Goal: Task Accomplishment & Management: Manage account settings

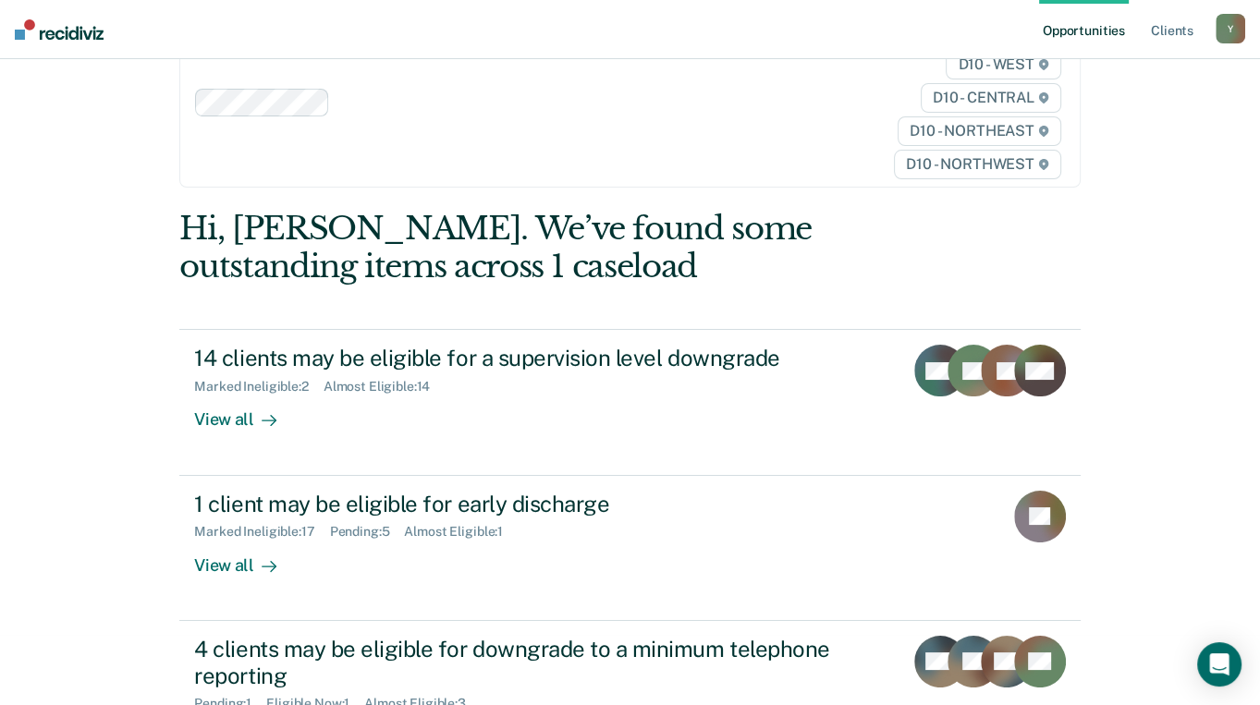
scroll to position [123, 0]
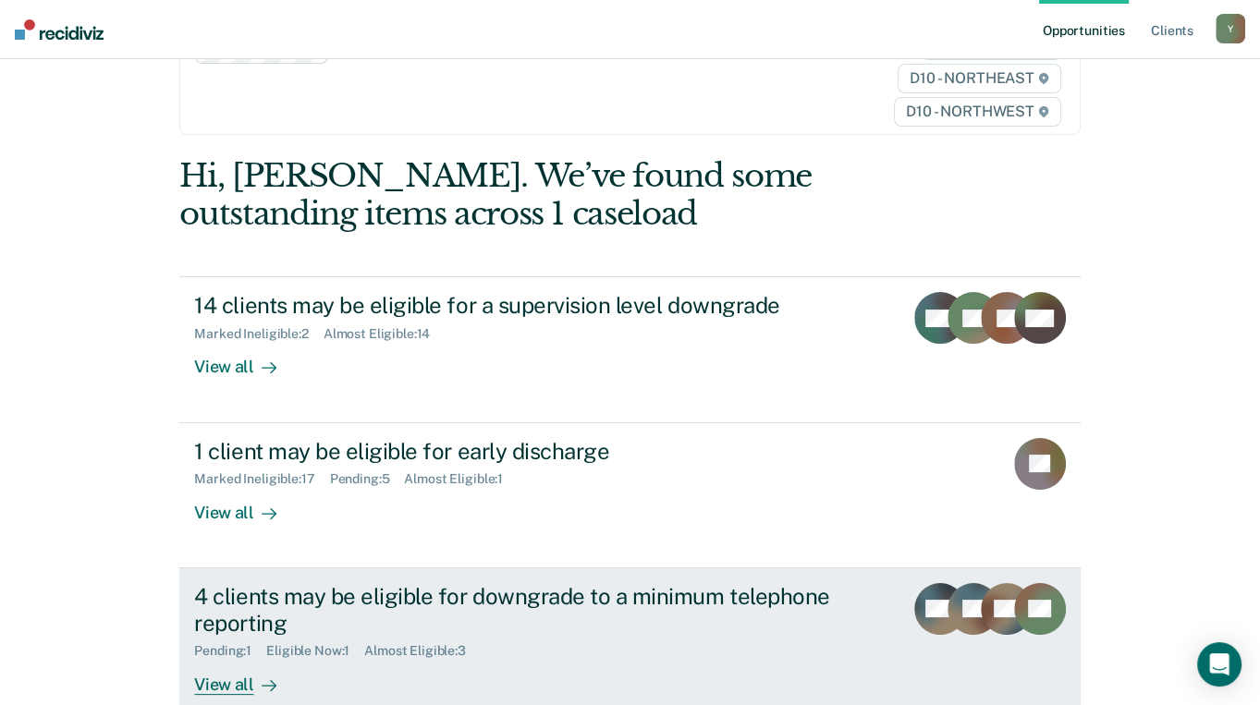
click at [231, 659] on div "View all" at bounding box center [246, 677] width 104 height 36
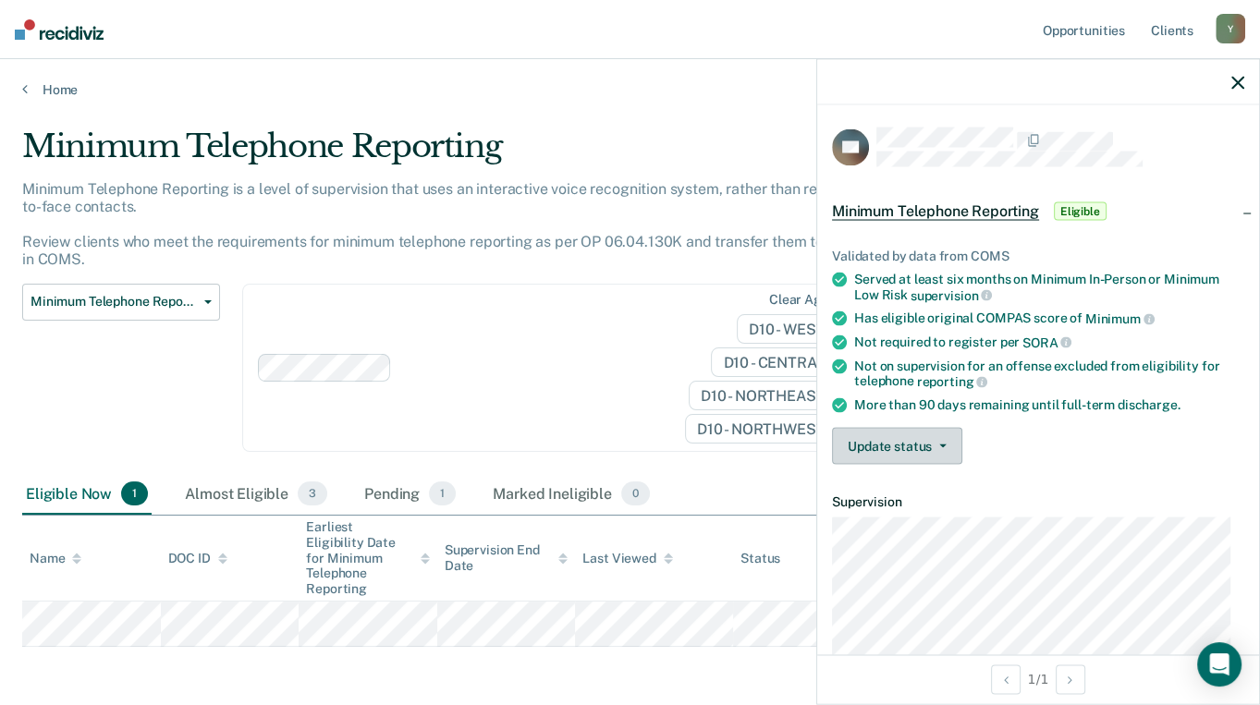
click at [923, 440] on button "Update status" at bounding box center [897, 445] width 130 height 37
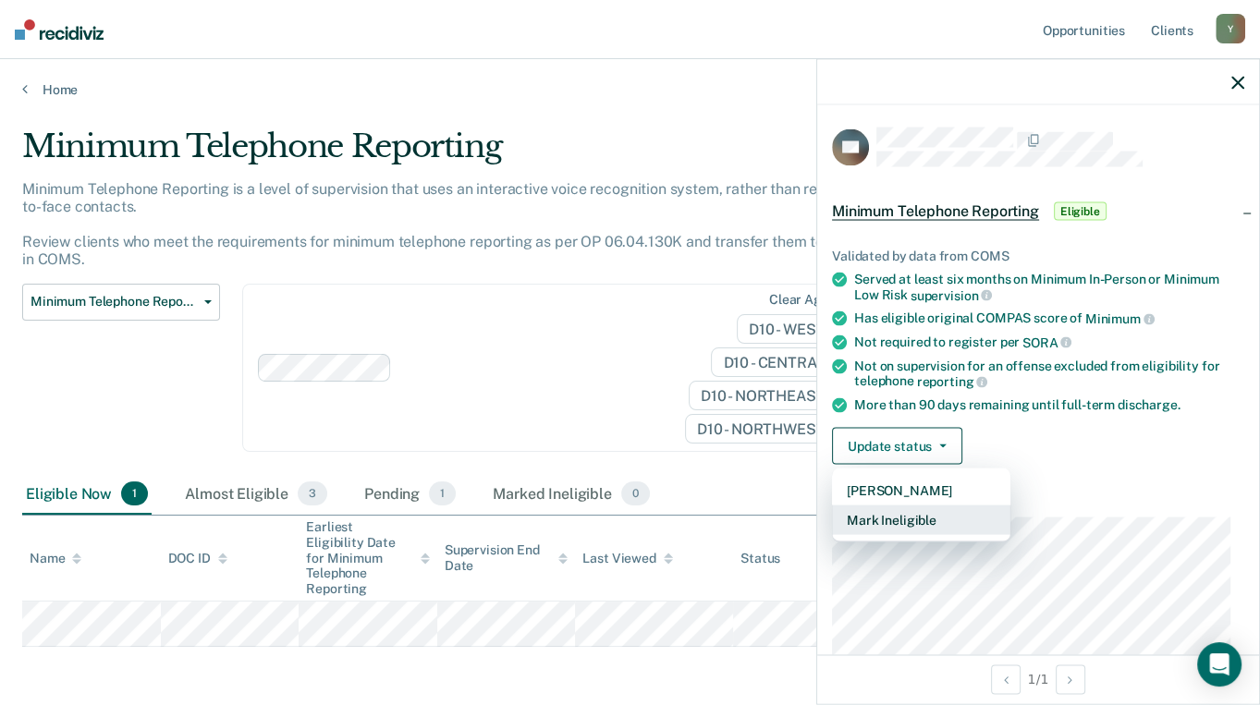
click at [908, 509] on button "Mark Ineligible" at bounding box center [921, 520] width 178 height 30
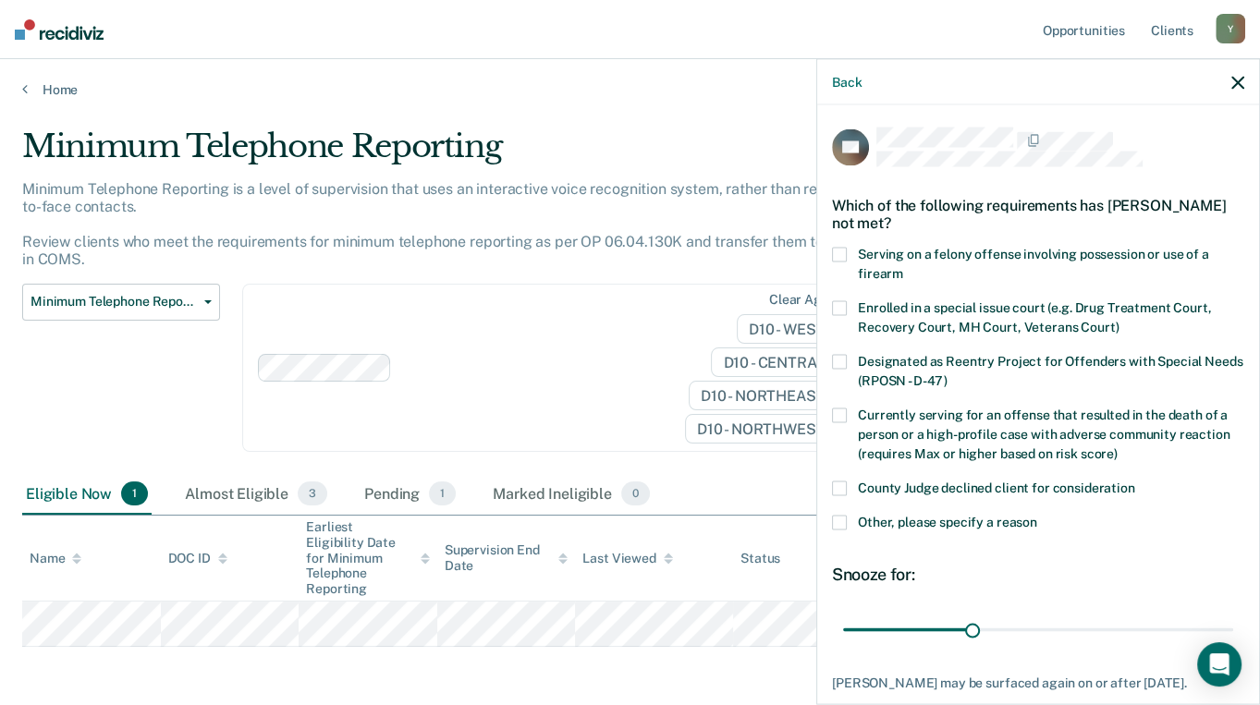
click at [844, 487] on span at bounding box center [839, 488] width 15 height 15
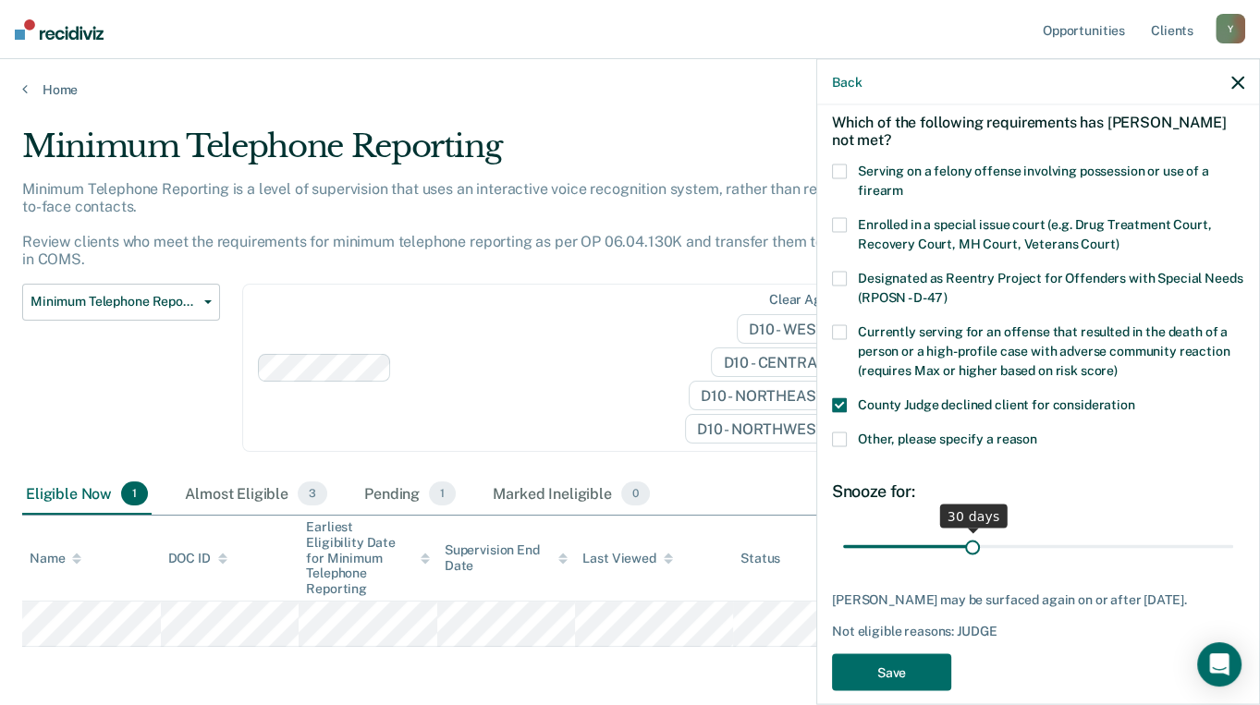
scroll to position [119, 0]
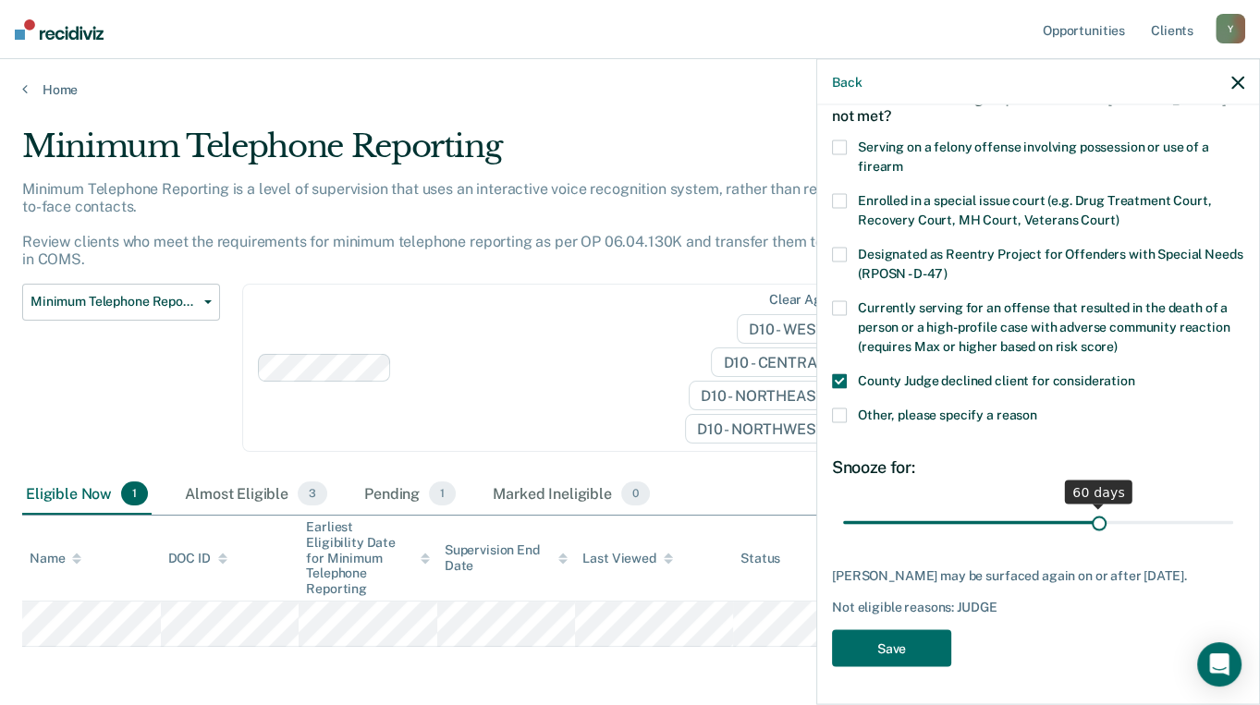
drag, startPoint x: 963, startPoint y: 511, endPoint x: 1090, endPoint y: 510, distance: 126.7
type input "60"
click at [1090, 510] on input "range" at bounding box center [1038, 523] width 390 height 32
click at [912, 637] on button "Save" at bounding box center [891, 649] width 119 height 38
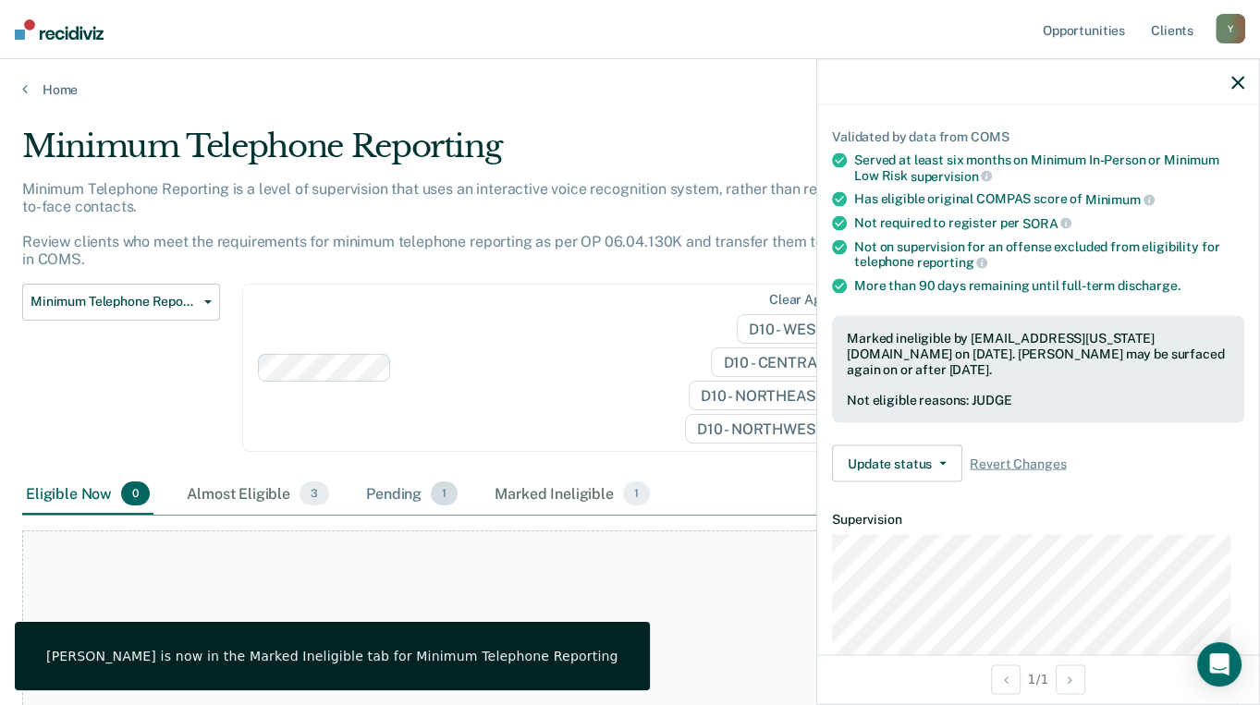
click at [412, 493] on div "Pending 1" at bounding box center [411, 494] width 99 height 41
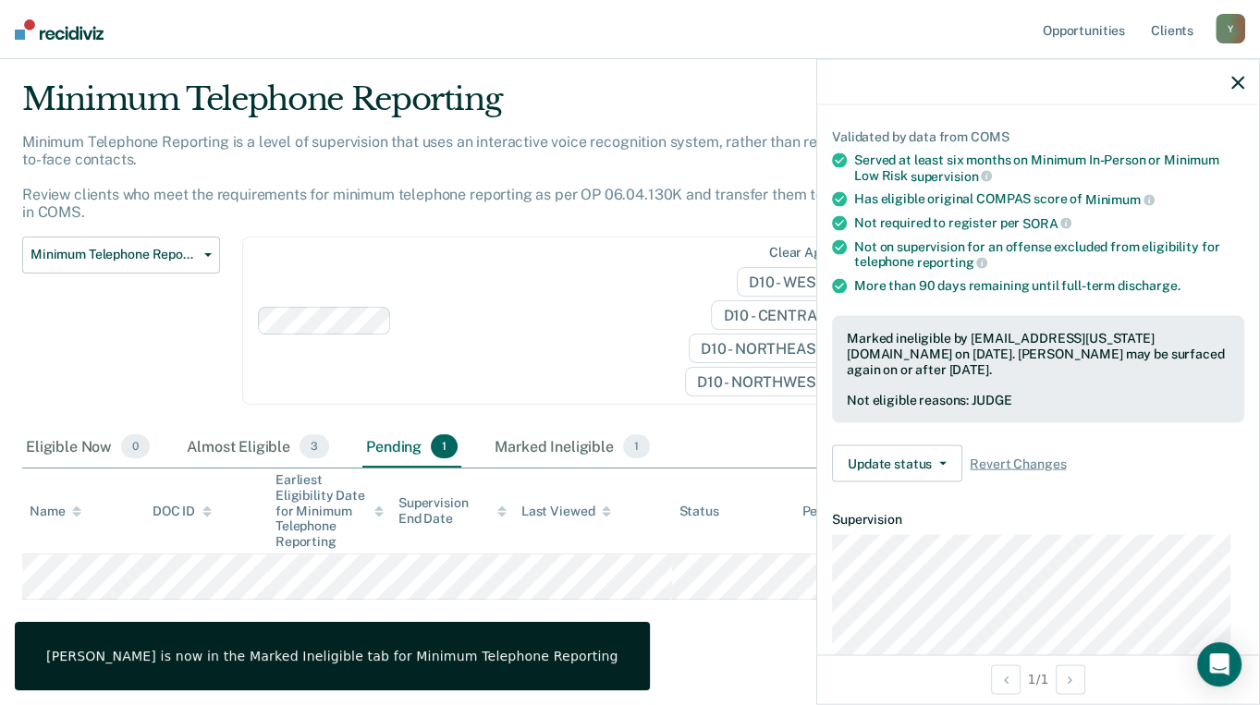
scroll to position [72, 0]
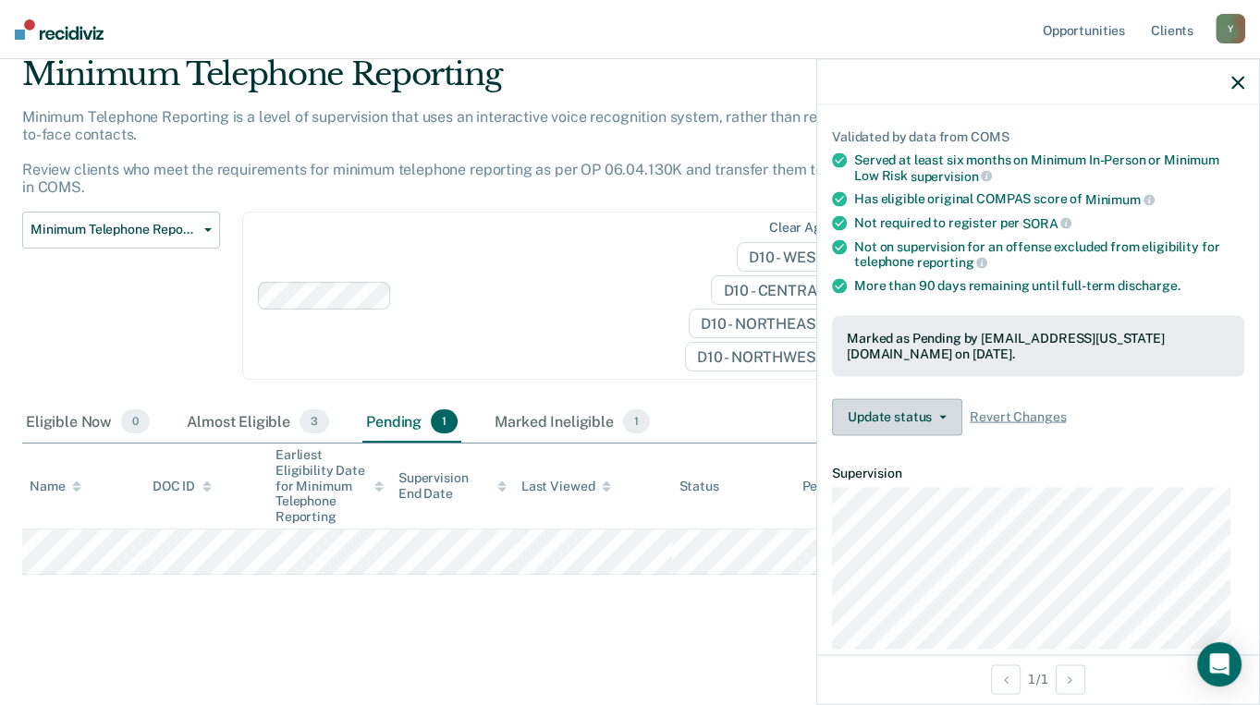
click at [920, 406] on button "Update status" at bounding box center [897, 416] width 130 height 37
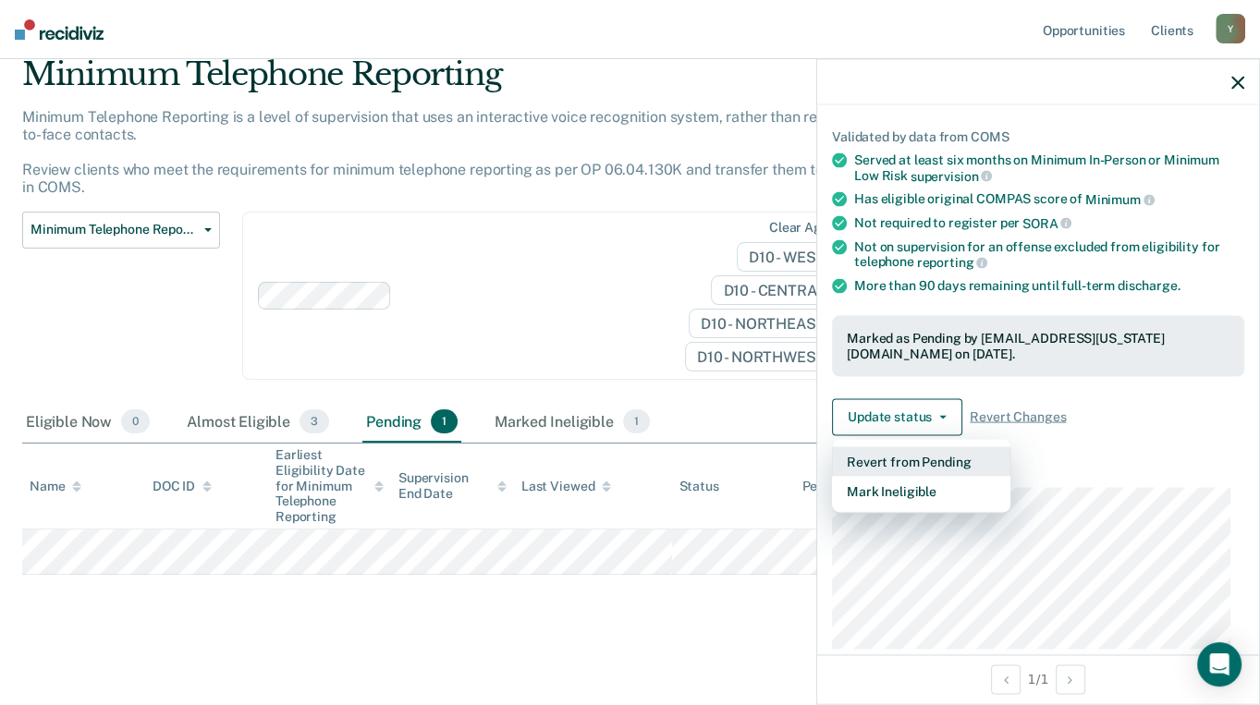
click at [920, 456] on button "Revert from Pending" at bounding box center [921, 462] width 178 height 30
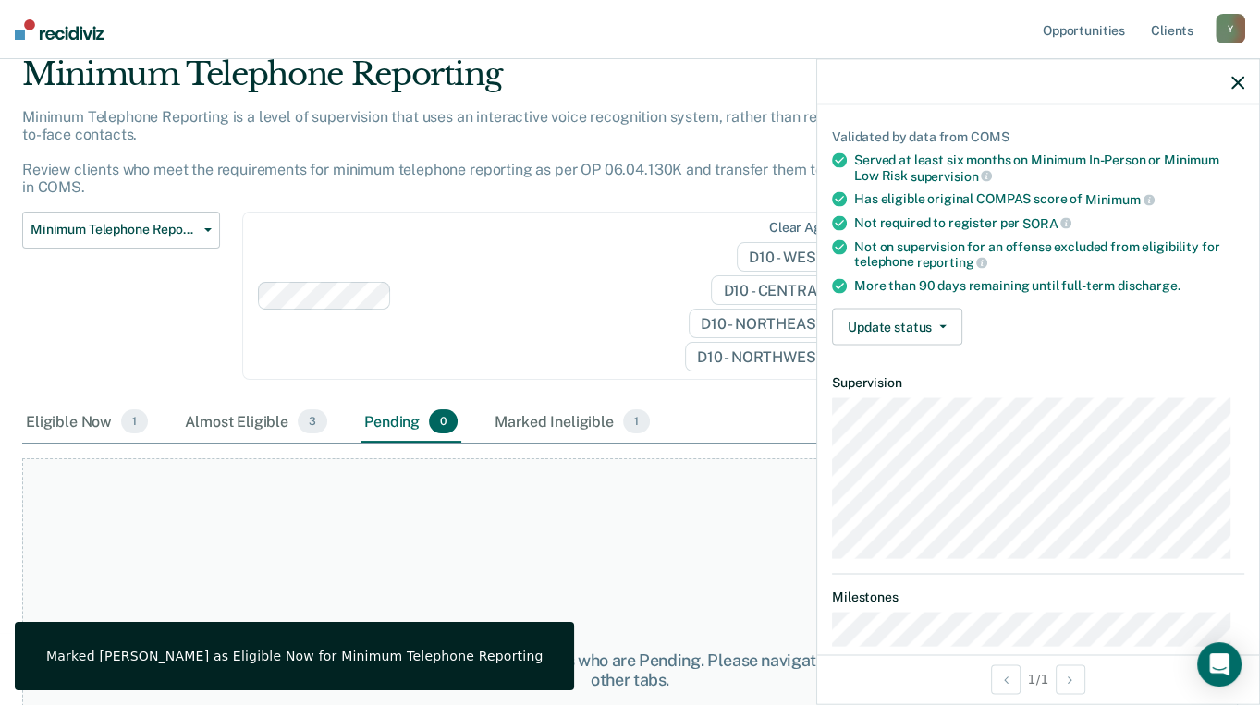
click at [668, 501] on div "At this time, there are no clients who are Pending. Please navigate to one of t…" at bounding box center [630, 671] width 1216 height 424
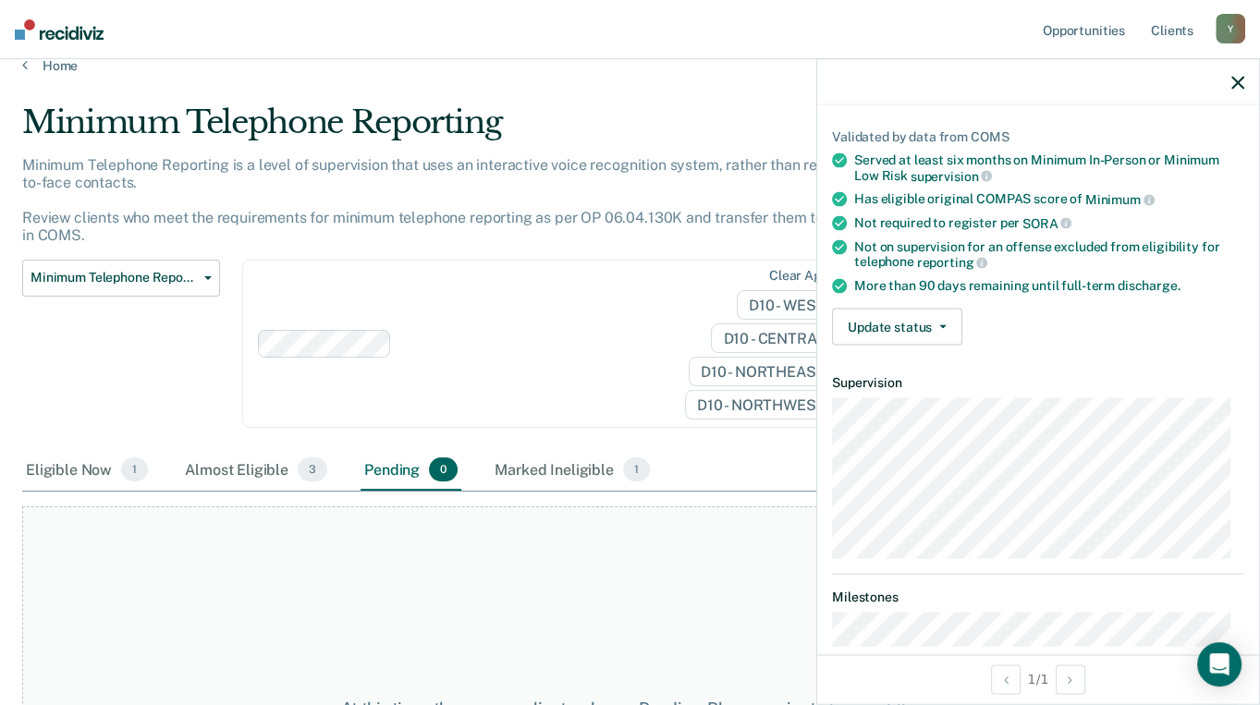
scroll to position [0, 0]
